Goal: Task Accomplishment & Management: Complete application form

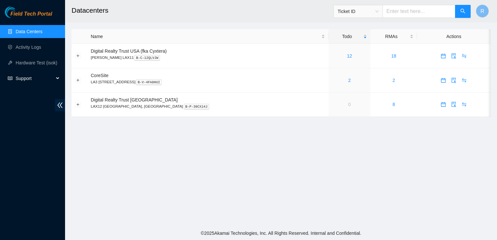
click at [24, 77] on span "Support" at bounding box center [35, 78] width 38 height 13
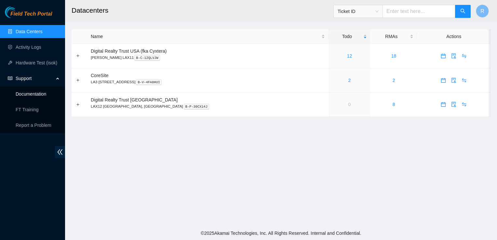
click at [27, 91] on link "Documentation" at bounding box center [31, 93] width 31 height 5
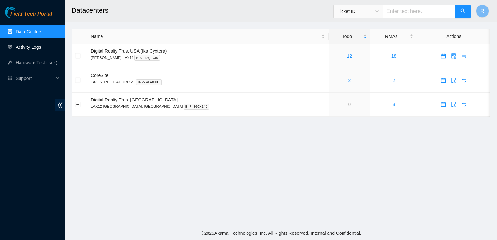
click at [21, 48] on link "Activity Logs" at bounding box center [29, 47] width 26 height 5
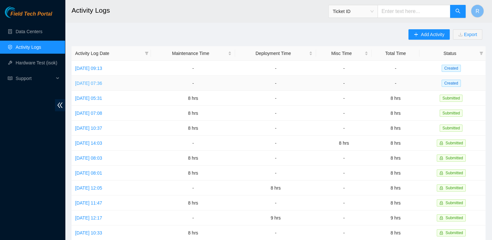
click at [97, 84] on link "[DATE] 07:36" at bounding box center [88, 83] width 27 height 5
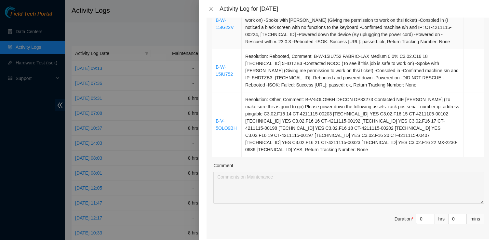
scroll to position [143, 0]
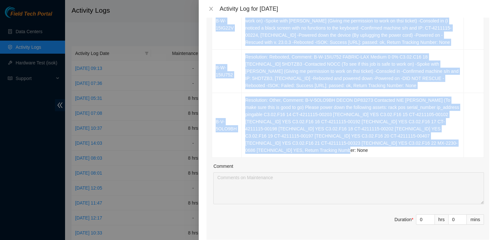
drag, startPoint x: 411, startPoint y: 143, endPoint x: 210, endPoint y: 33, distance: 229.3
click at [210, 33] on div "Ticket Number Resolution Action B-W-15IG22V Resolution: Reseated components, Re…" at bounding box center [348, 108] width 283 height 264
copy table "Ticket Number Resolution Action B-W-15IG22V Resolution: Reseated components, Re…"
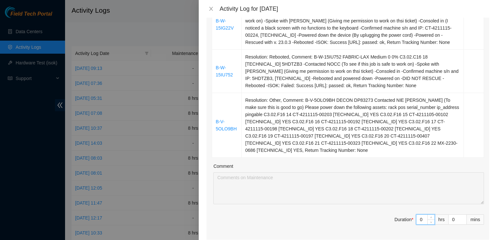
drag, startPoint x: 420, startPoint y: 213, endPoint x: 411, endPoint y: 212, distance: 8.8
click at [417, 215] on input "0" at bounding box center [426, 220] width 18 height 10
type input "8"
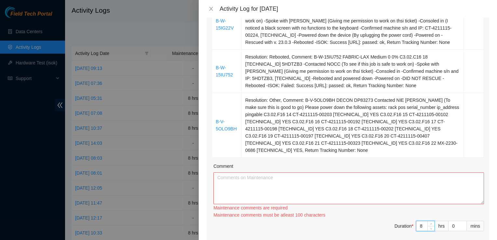
type input "8"
click at [302, 173] on textarea "Comment" at bounding box center [349, 189] width 271 height 32
paste textarea "Ticket Number Resolution Action B-W-15IG22V Resolution: Reseated components, Re…"
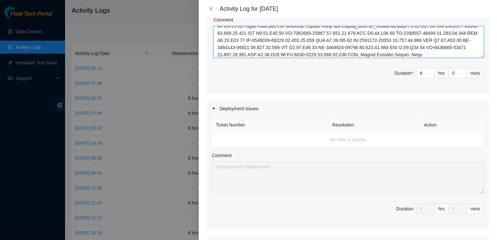
scroll to position [439, 0]
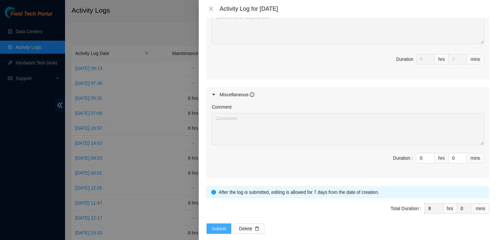
type textarea "Ticket Number Resolution Action B-W-15IG22V Resolution: Reseated components, Re…"
click at [219, 225] on span "Submit" at bounding box center [219, 228] width 14 height 7
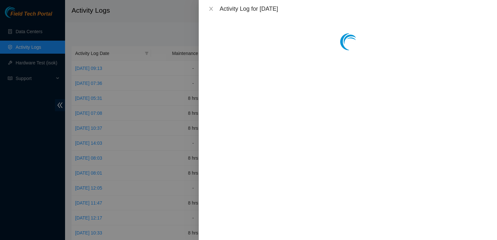
scroll to position [0, 0]
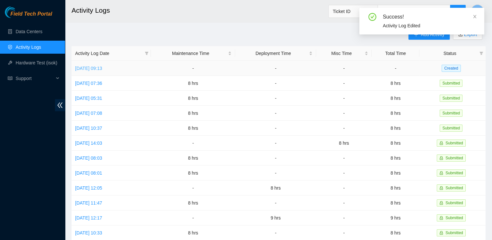
click at [97, 67] on link "[DATE] 09:13" at bounding box center [88, 68] width 27 height 5
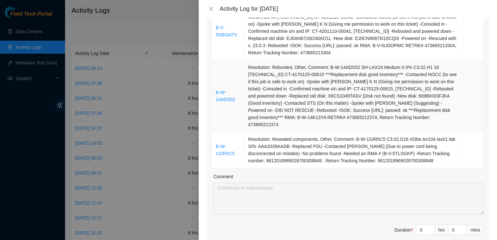
scroll to position [219, 0]
drag, startPoint x: 419, startPoint y: 223, endPoint x: 411, endPoint y: 223, distance: 7.8
click at [417, 225] on input "0" at bounding box center [426, 230] width 18 height 10
type input "8"
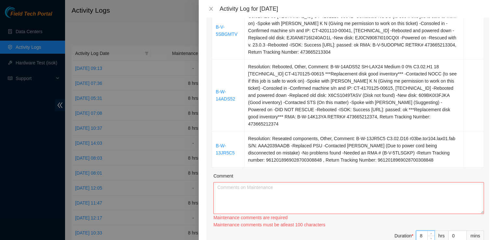
type input "8"
click at [331, 184] on textarea "Comment" at bounding box center [349, 198] width 271 height 32
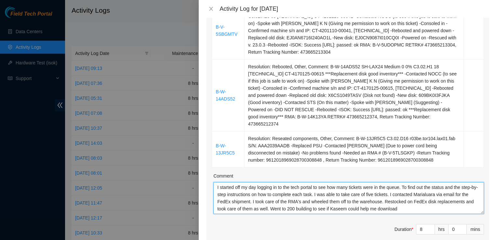
click at [404, 201] on textarea "I started off my day logging in to the tech portal to see how many tickets were…" at bounding box center [349, 198] width 271 height 32
click at [275, 202] on textarea "I started off my day logging in to the tech portal to see how many tickets were…" at bounding box center [349, 198] width 271 height 32
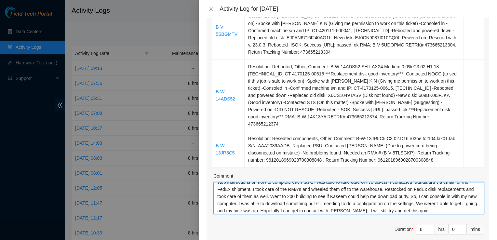
scroll to position [20, 0]
click at [266, 202] on textarea "I started off my day logging in to the tech portal to see how many tickets were…" at bounding box center [349, 198] width 271 height 32
click at [424, 203] on textarea "I started off my day logging in to the tech portal to see how many tickets were…" at bounding box center [349, 198] width 271 height 32
click at [467, 203] on textarea "I started off my day logging in to the tech portal to see how many tickets were…" at bounding box center [349, 198] width 271 height 32
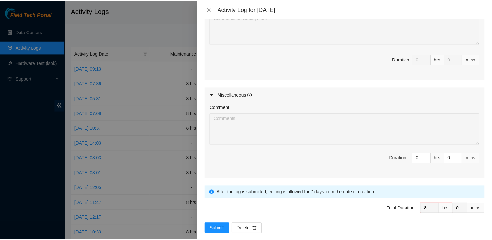
scroll to position [525, 0]
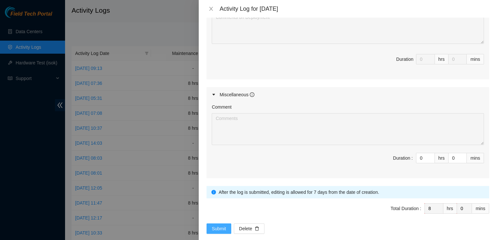
type textarea "I started off my day logging in to the tech portal to see how many tickets were…"
click at [216, 225] on span "Submit" at bounding box center [219, 228] width 14 height 7
